Goal: Task Accomplishment & Management: Use online tool/utility

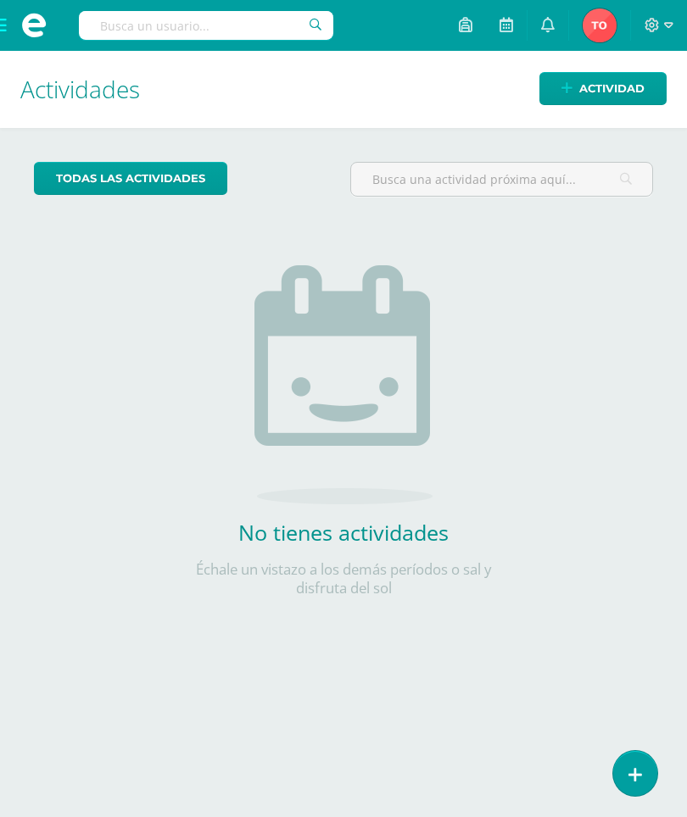
click at [640, 776] on icon at bounding box center [635, 775] width 14 height 18
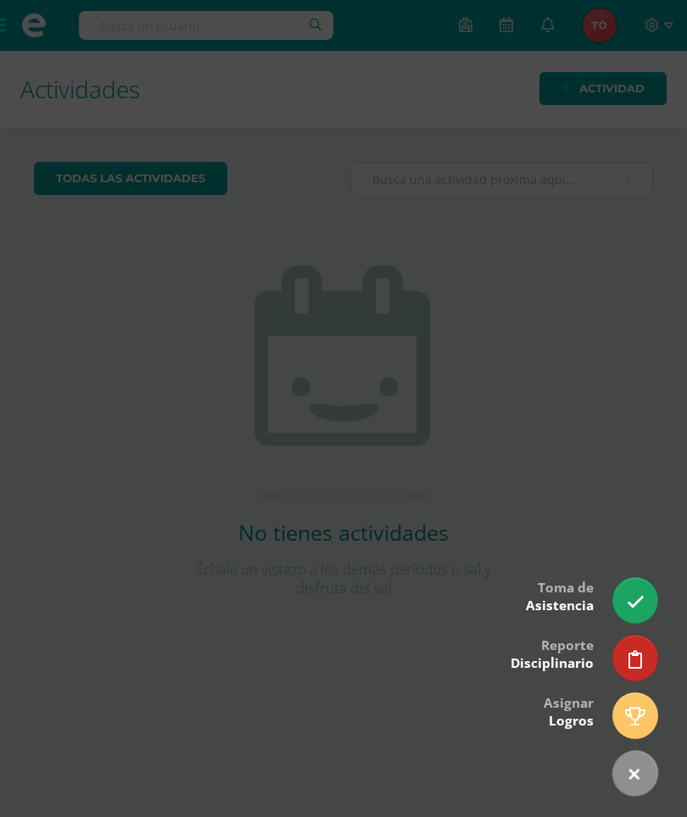
click at [632, 598] on icon at bounding box center [635, 602] width 18 height 18
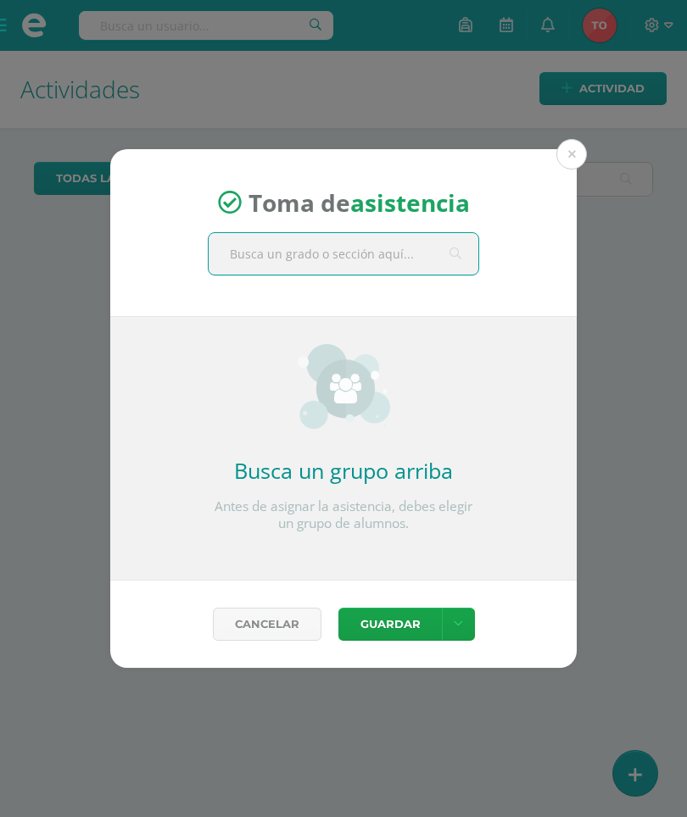
click at [376, 242] on input "text" at bounding box center [344, 254] width 270 height 42
type input "Segundo"
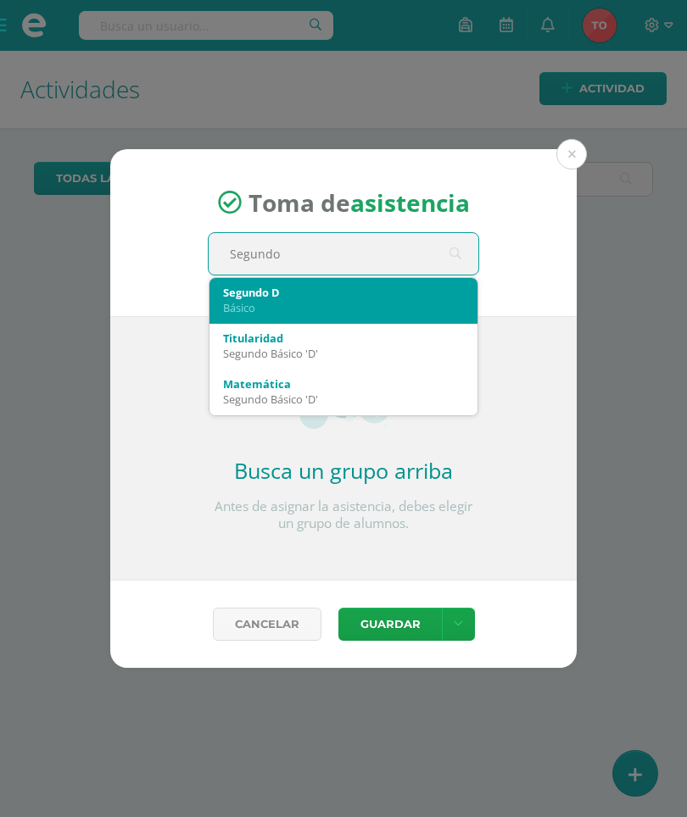
click at [261, 302] on div "Básico" at bounding box center [343, 307] width 241 height 15
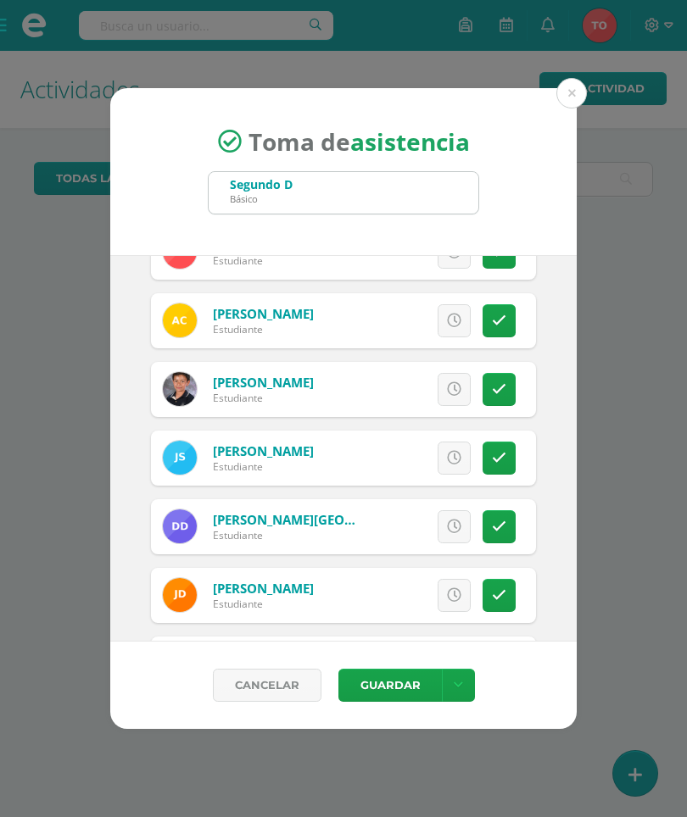
scroll to position [451, 0]
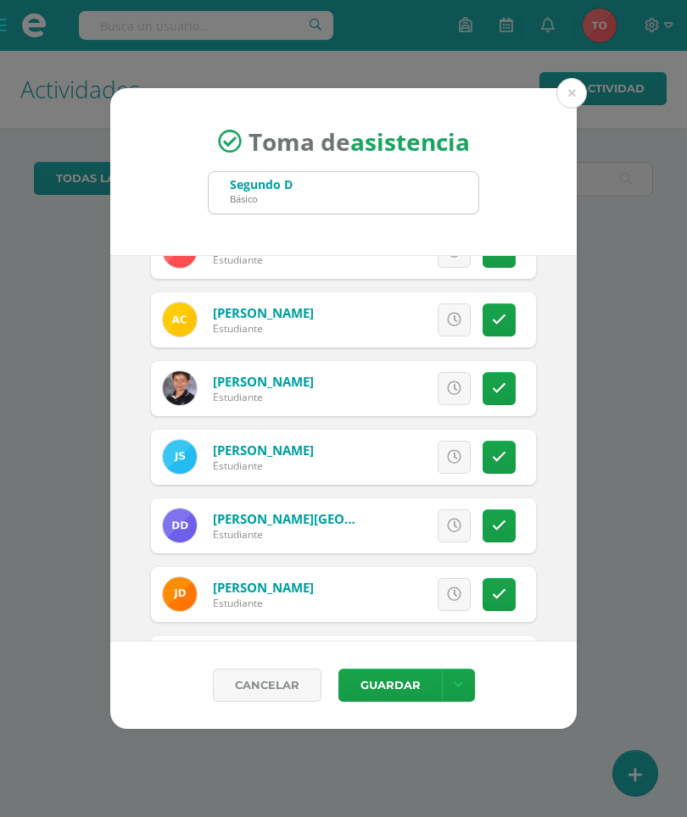
click at [501, 313] on icon at bounding box center [499, 320] width 14 height 14
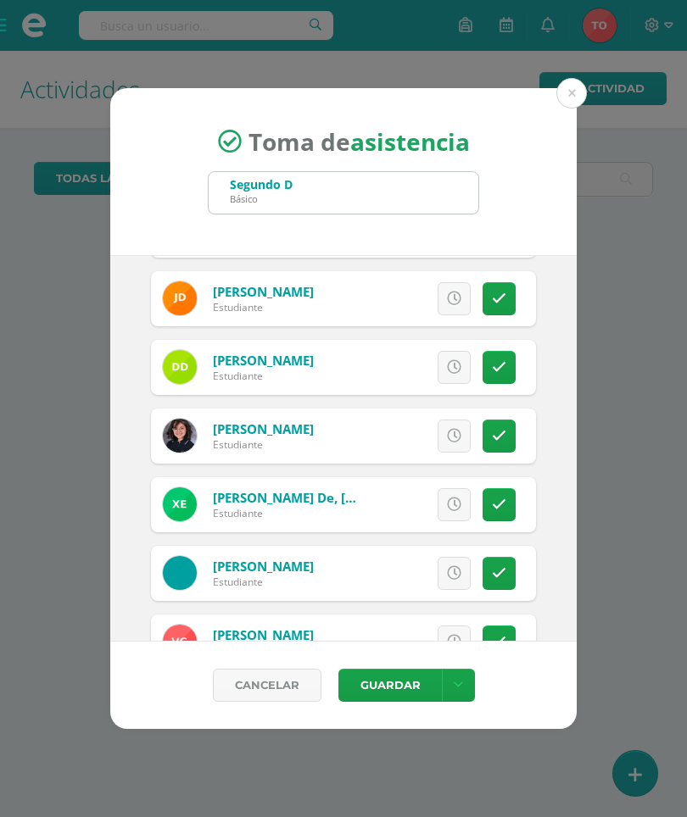
scroll to position [749, 0]
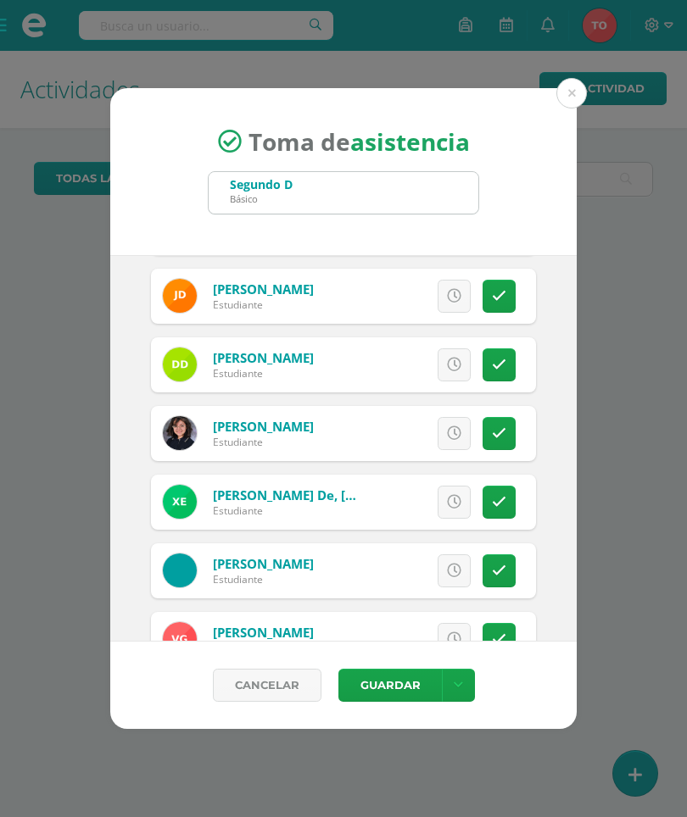
click at [497, 282] on link at bounding box center [498, 296] width 33 height 33
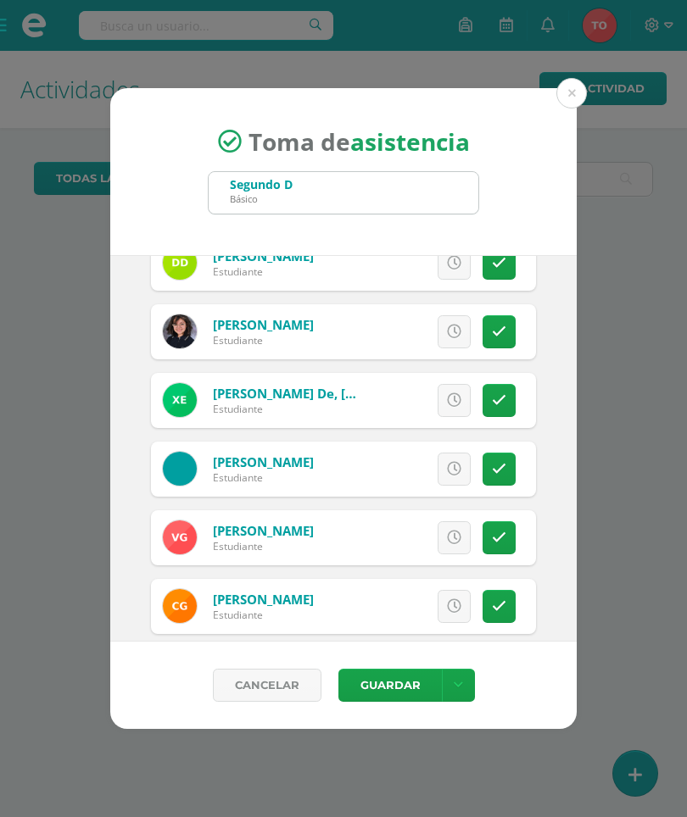
scroll to position [864, 0]
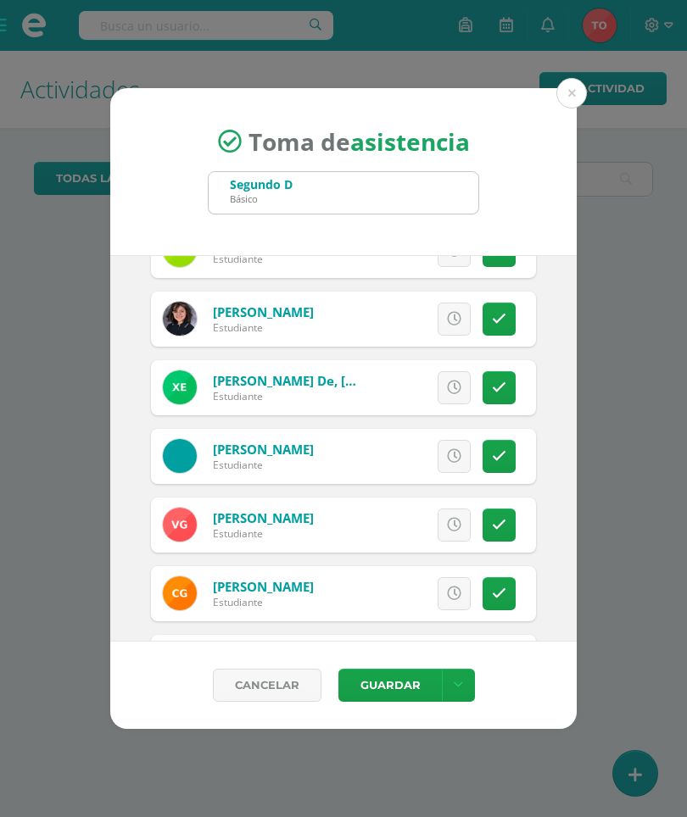
click at [487, 309] on link at bounding box center [498, 319] width 33 height 33
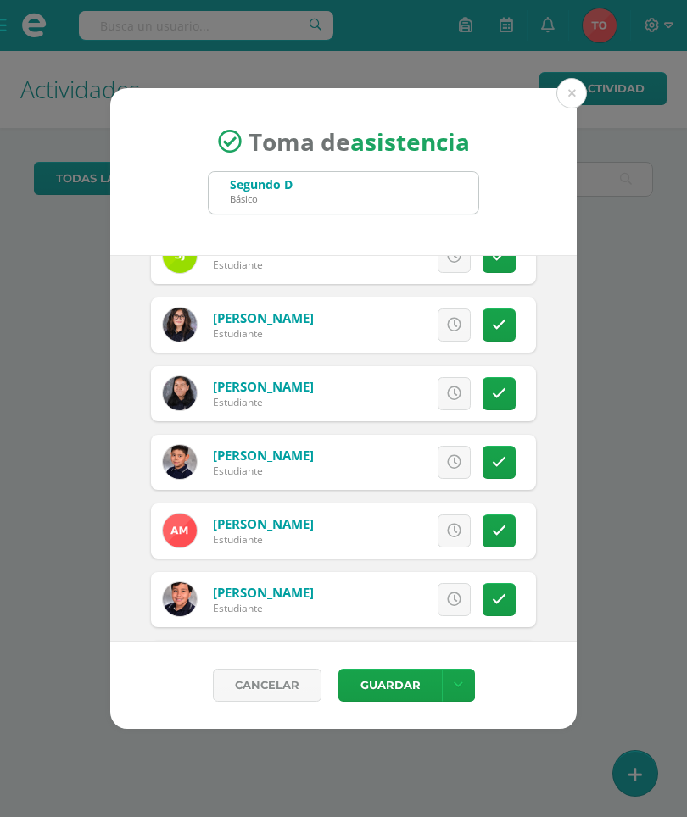
scroll to position [1271, 0]
click at [493, 320] on icon at bounding box center [499, 324] width 14 height 14
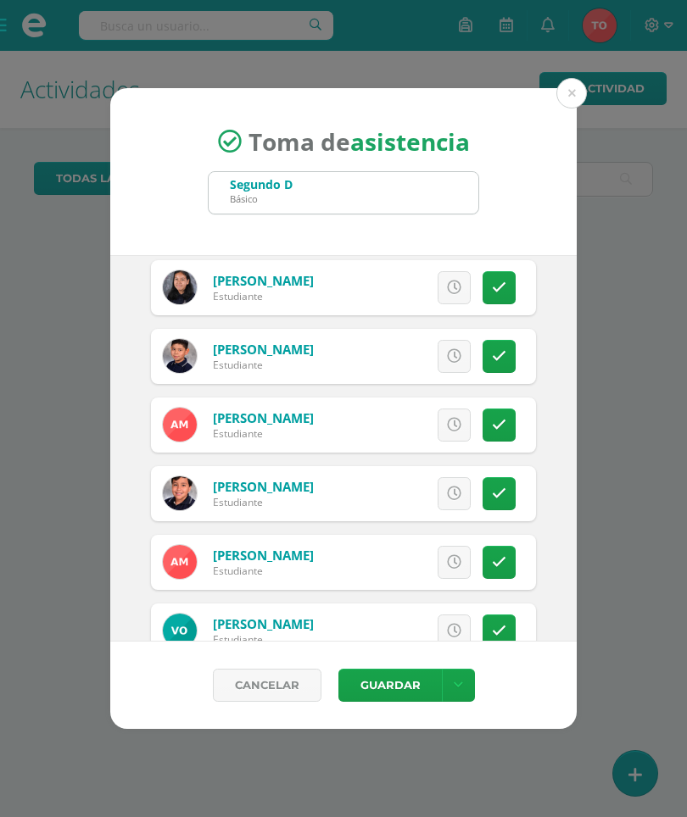
scroll to position [1377, 0]
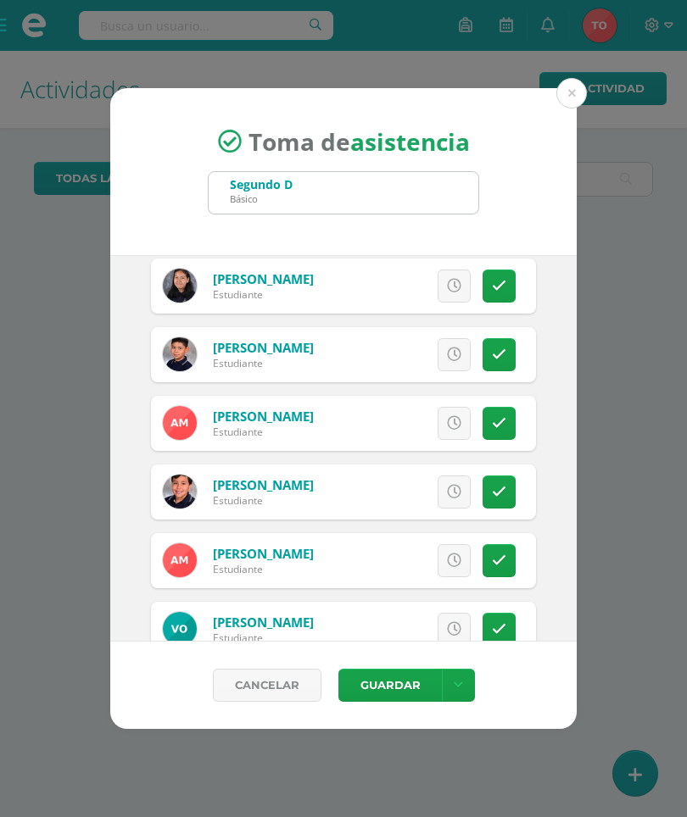
click at [501, 353] on icon at bounding box center [499, 355] width 14 height 14
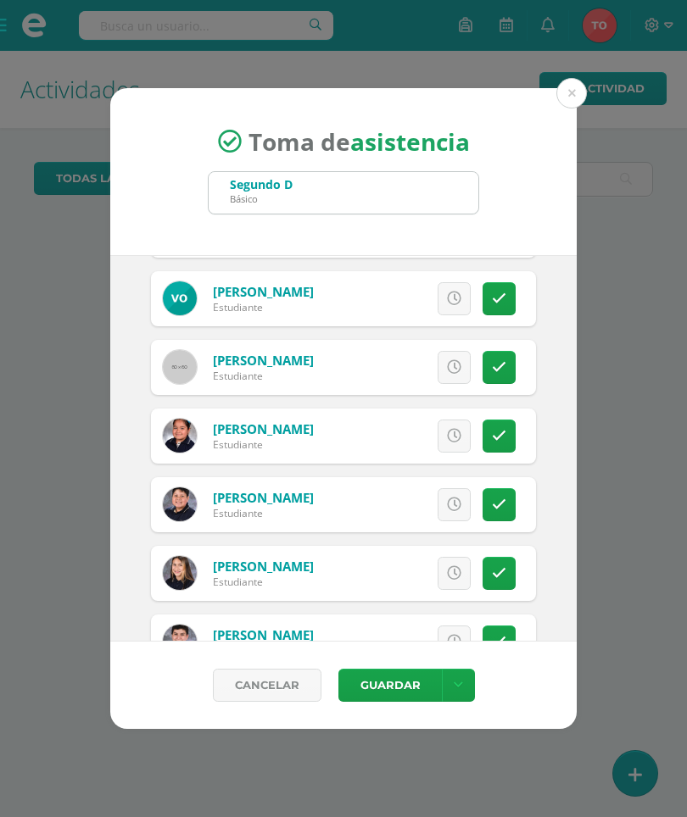
scroll to position [1711, 0]
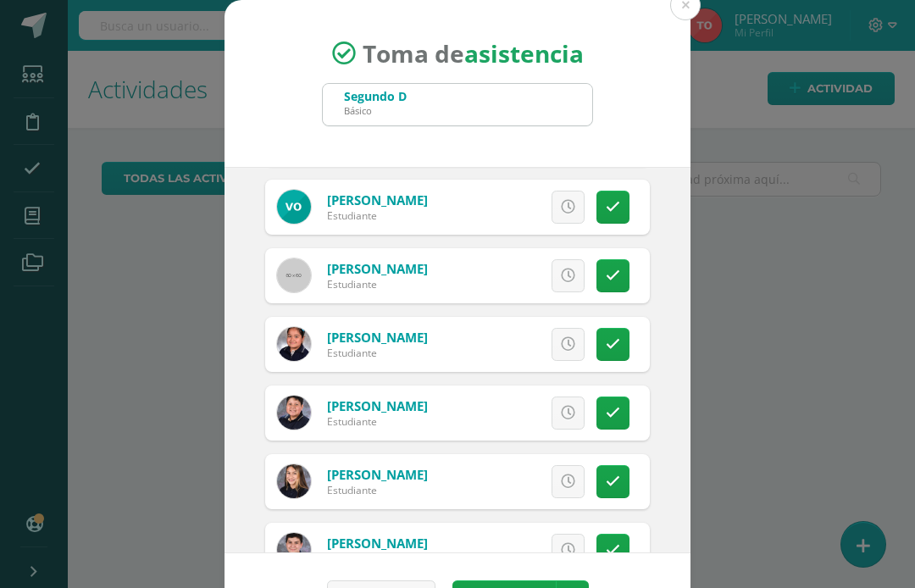
click at [85, 415] on div "Toma de asistencia Segundo D Básico Segundo Segundo 2025-09-10 September, 2025 …" at bounding box center [458, 320] width 902 height 641
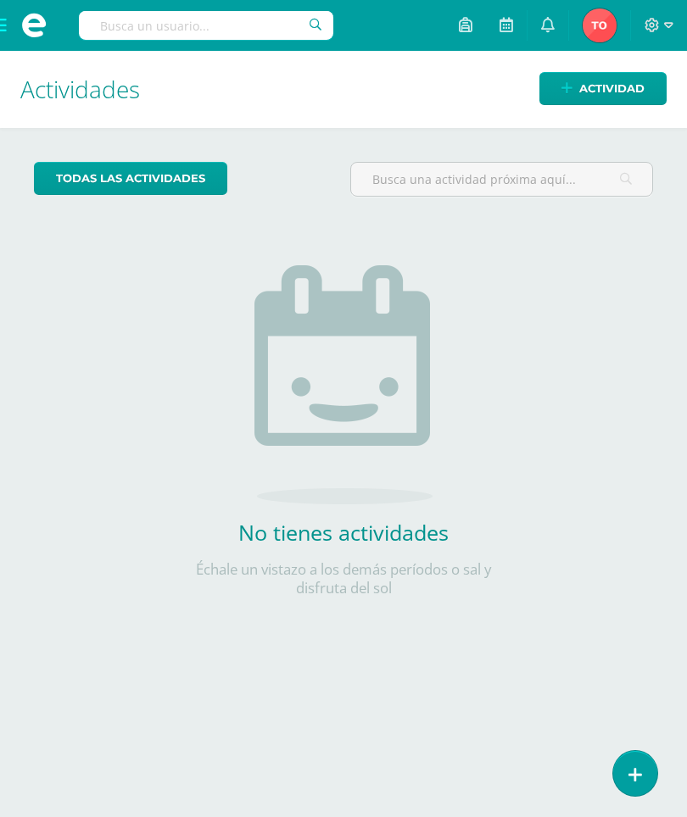
click at [631, 766] on icon at bounding box center [635, 775] width 14 height 18
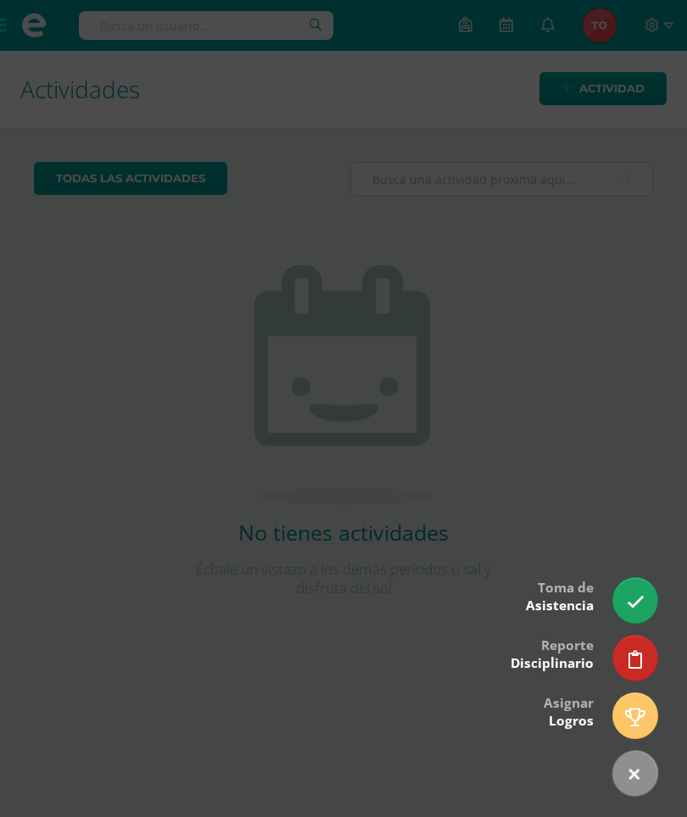
click at [628, 597] on icon at bounding box center [635, 602] width 18 height 18
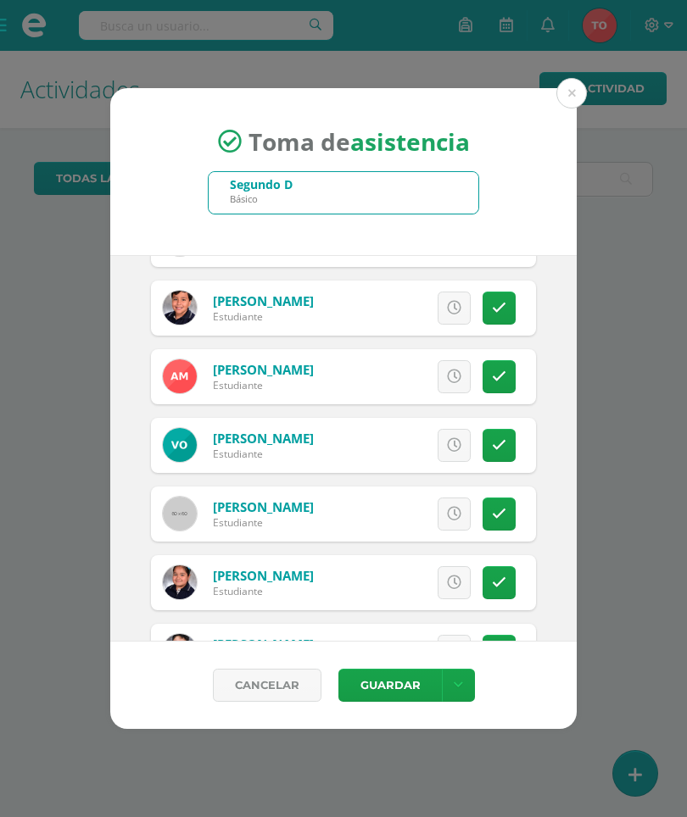
scroll to position [1561, 0]
click at [495, 440] on icon at bounding box center [499, 446] width 14 height 14
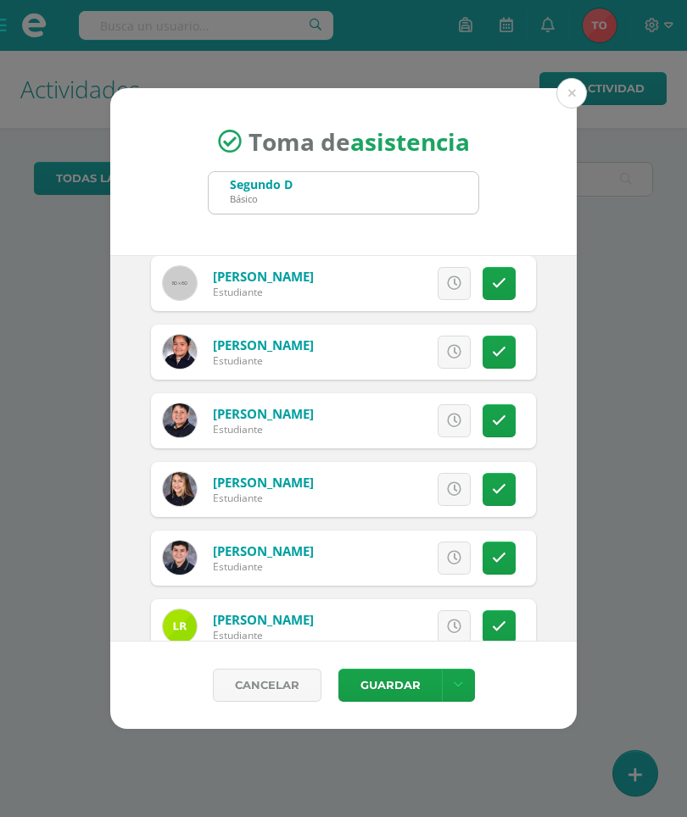
scroll to position [1803, 0]
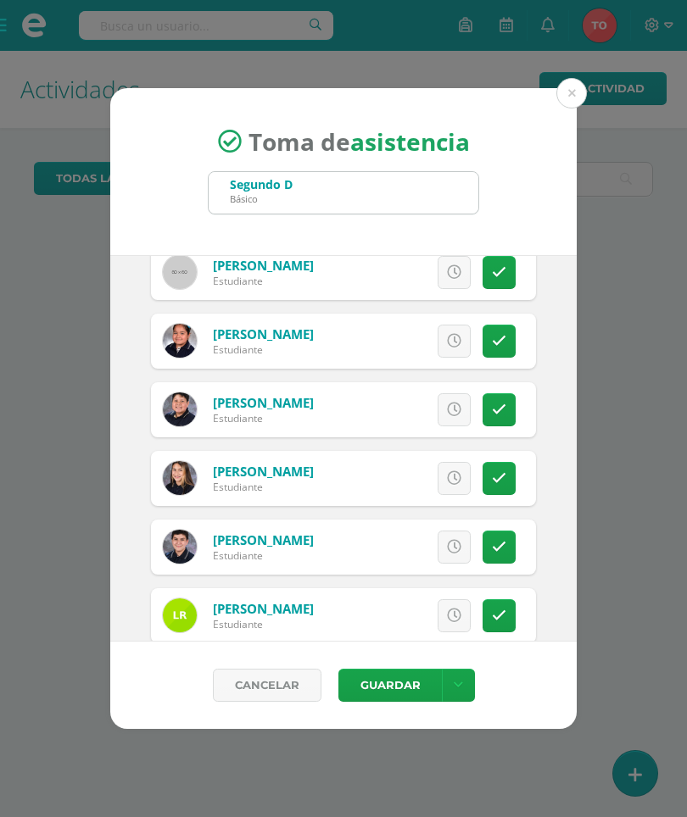
click at [493, 341] on icon at bounding box center [499, 341] width 14 height 14
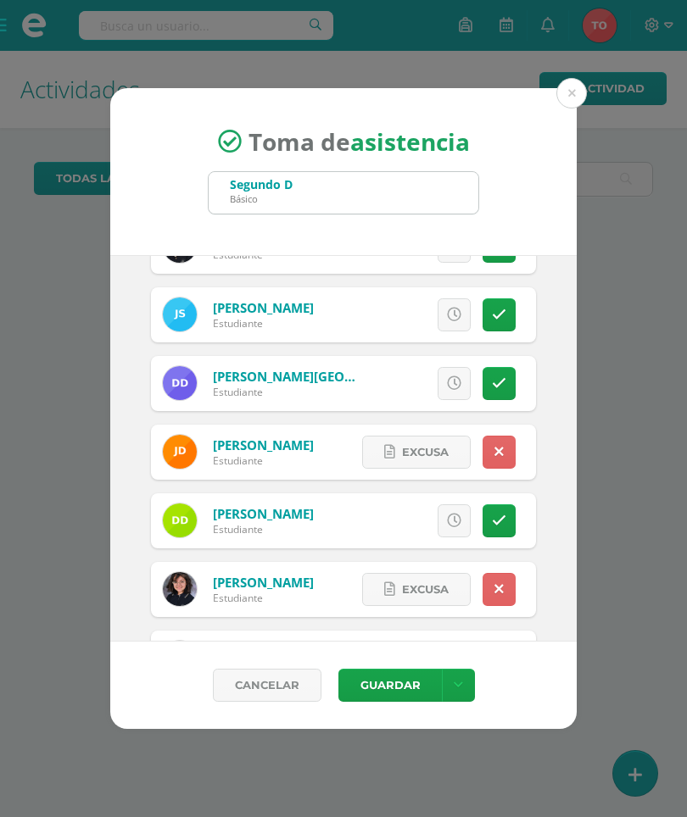
scroll to position [592, 0]
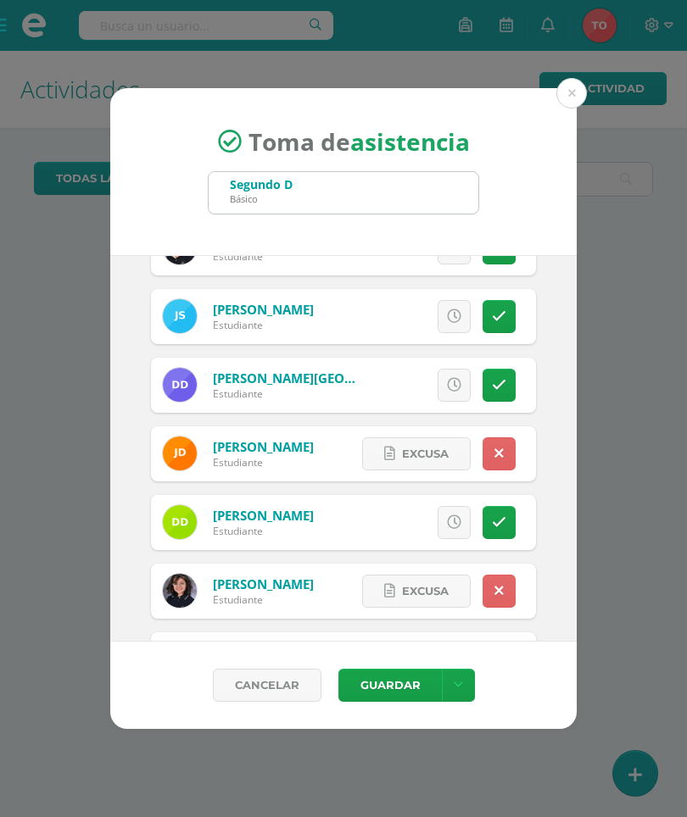
click at [503, 437] on link at bounding box center [498, 453] width 33 height 33
click at [450, 452] on icon at bounding box center [454, 454] width 14 height 14
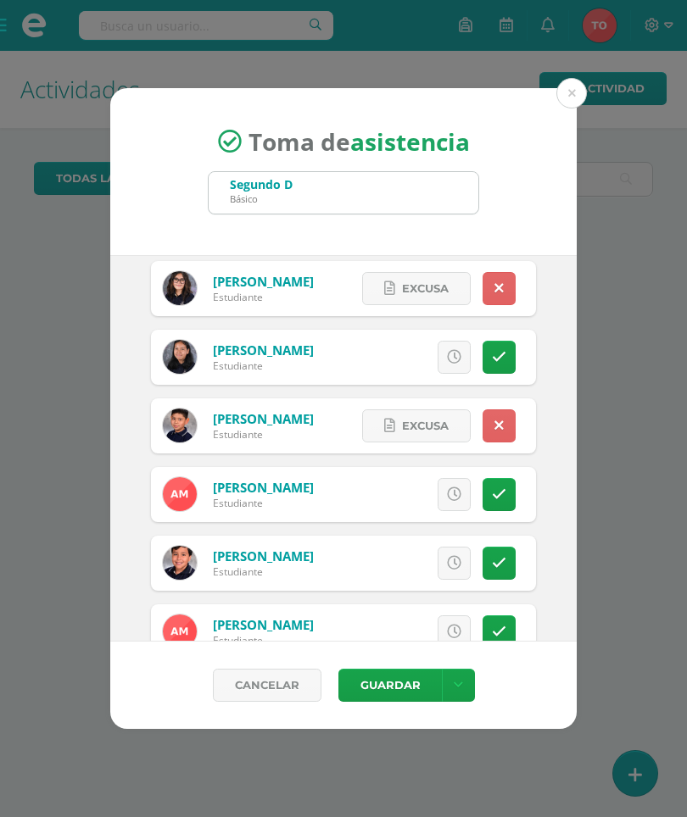
scroll to position [1308, 0]
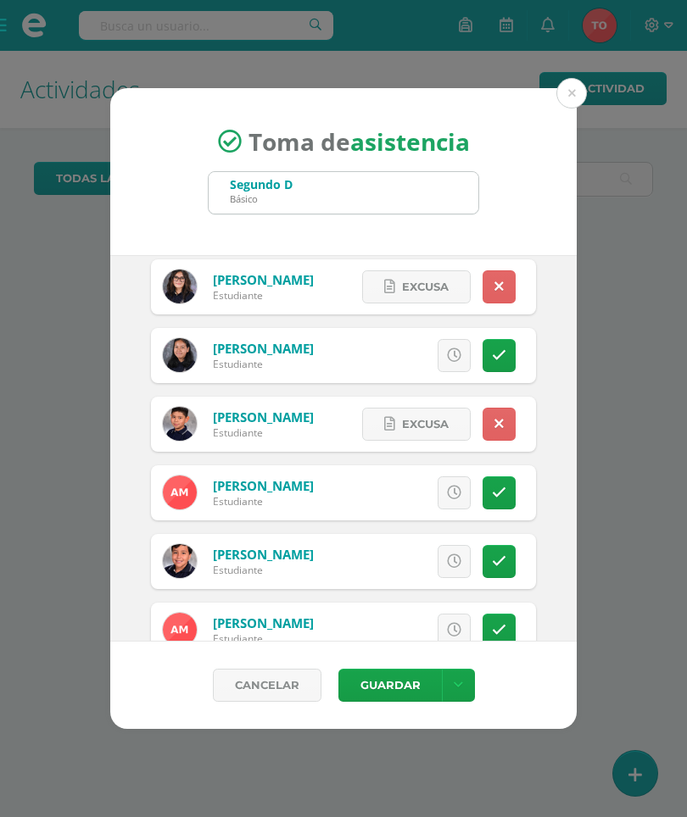
click at [499, 282] on icon at bounding box center [498, 287] width 9 height 14
click at [447, 294] on icon at bounding box center [454, 287] width 14 height 14
click at [381, 686] on button "Guardar" at bounding box center [389, 685] width 103 height 33
click at [380, 693] on span "submit" at bounding box center [389, 685] width 72 height 22
